Goal: Subscribe to service/newsletter

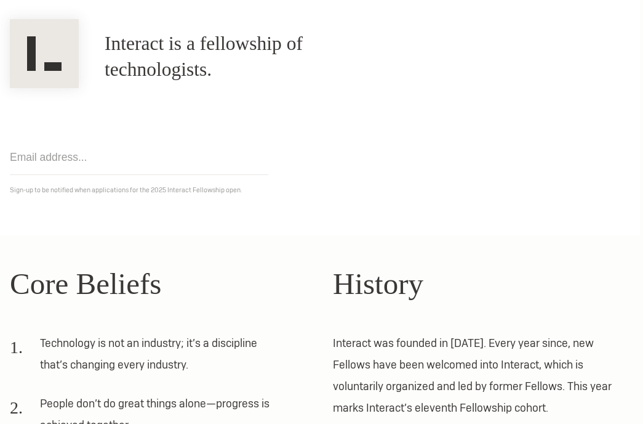
scroll to position [0, 3]
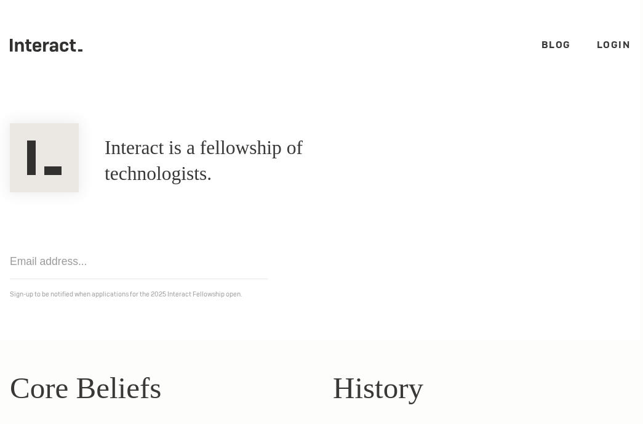
click at [137, 265] on input "email" at bounding box center [139, 261] width 259 height 35
click at [154, 264] on input "email" at bounding box center [139, 261] width 259 height 35
type input "[EMAIL_ADDRESS][DOMAIN_NAME]"
click input "Get notified" at bounding box center [0, 0] width 0 height 0
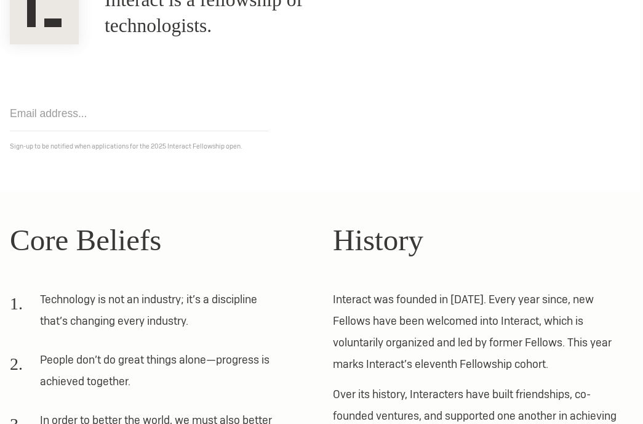
scroll to position [0, 3]
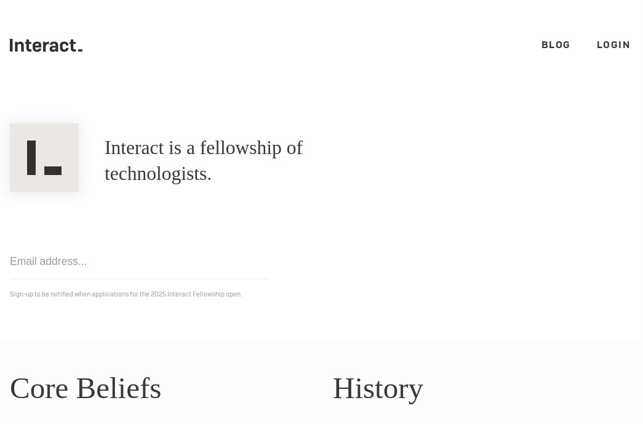
click at [547, 39] on link "Blog" at bounding box center [557, 44] width 30 height 13
